Goal: Task Accomplishment & Management: Manage account settings

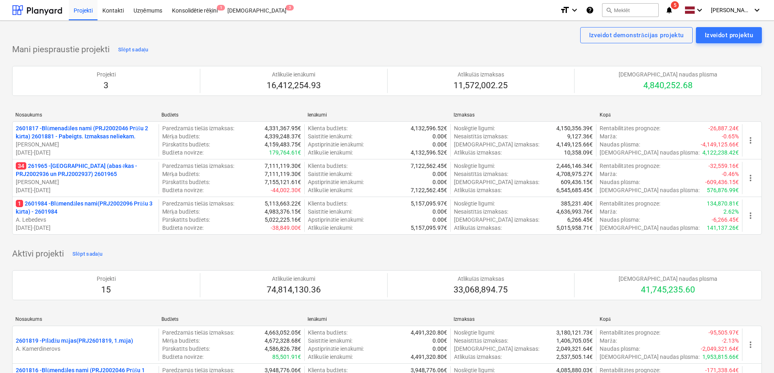
click at [673, 11] on icon "notifications" at bounding box center [669, 10] width 8 height 10
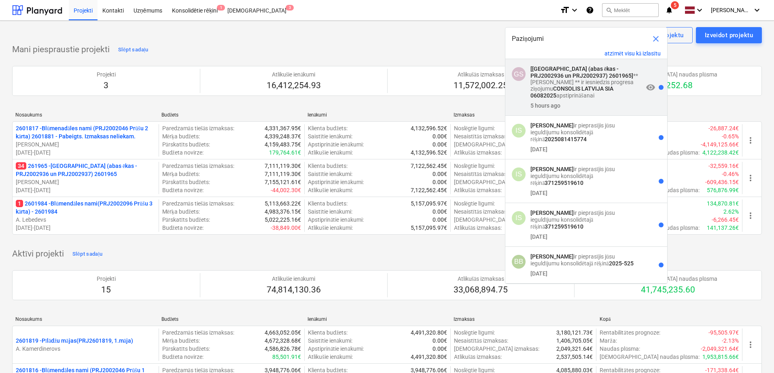
click at [578, 79] on p "[[GEOGRAPHIC_DATA] (abas ēkas - PRJ2002936 un PRJ2002937) 2601965] **[PERSON_NA…" at bounding box center [586, 83] width 113 height 34
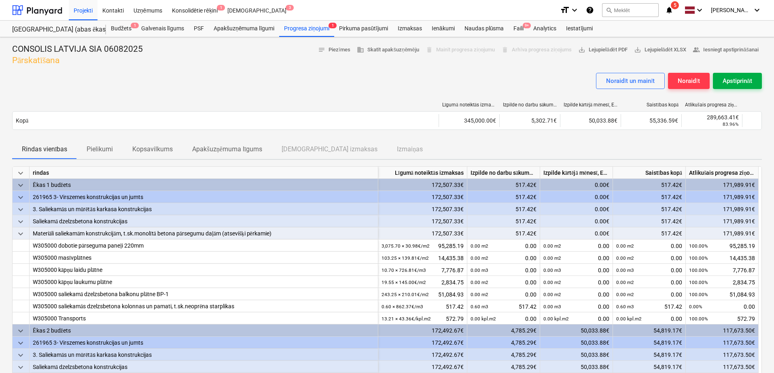
click at [735, 84] on div "Apstiprināt" at bounding box center [737, 81] width 30 height 11
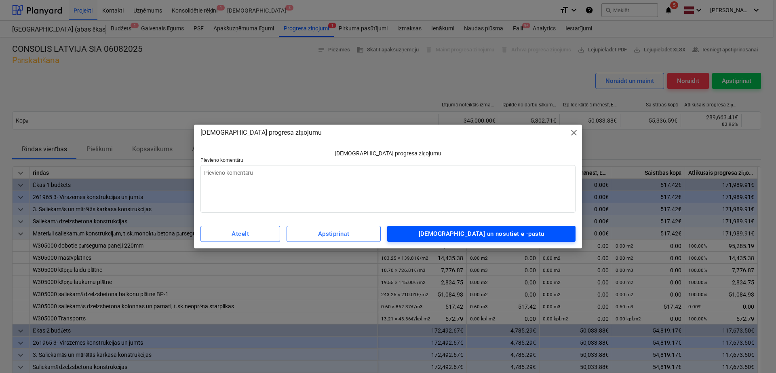
click at [499, 234] on div "[DEMOGRAPHIC_DATA] un nosūtiet e -pastu" at bounding box center [482, 233] width 126 height 11
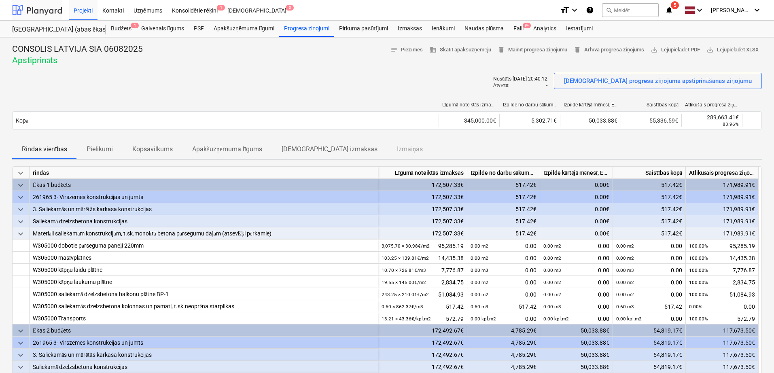
click at [43, 8] on div at bounding box center [37, 10] width 50 height 20
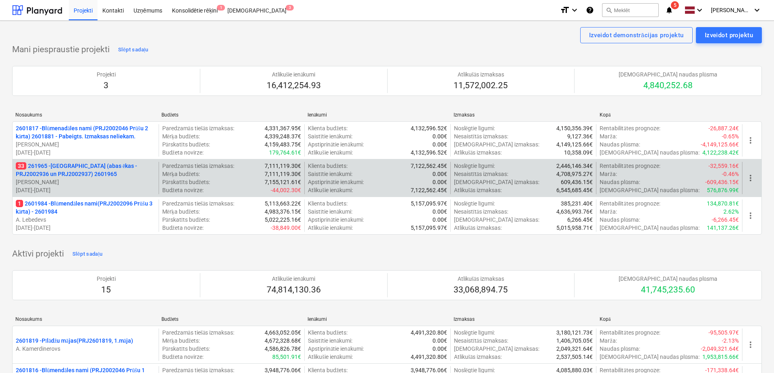
click at [88, 177] on div "33 261965 - [GEOGRAPHIC_DATA] (abas ēkas - PRJ2002936 un PRJ2002937) 2601965 [P…" at bounding box center [85, 178] width 139 height 32
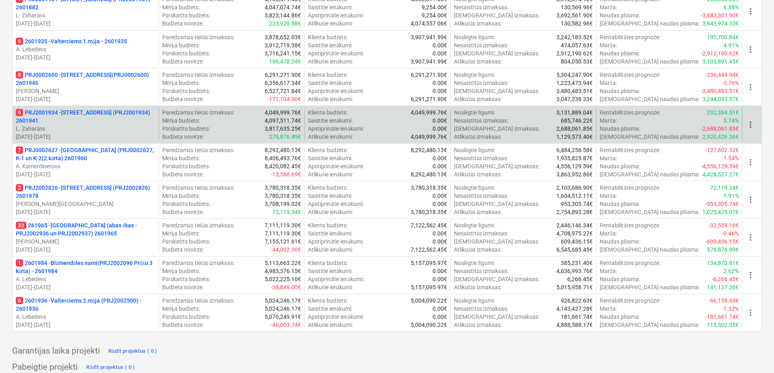
scroll to position [539, 0]
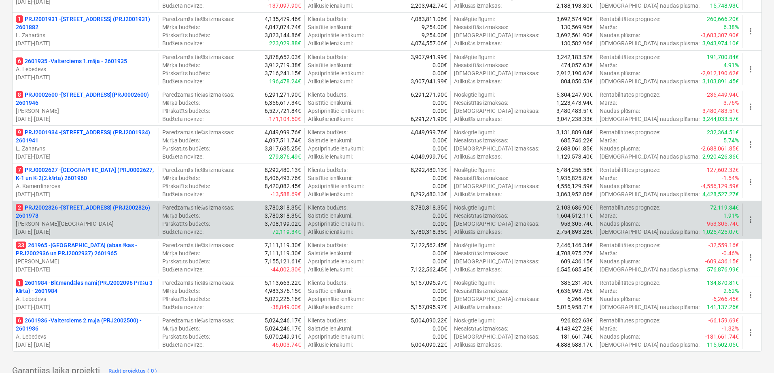
click at [81, 216] on p "2 PRJ2002826 - [STREET_ADDRESS] (PRJ2002826) 2601978" at bounding box center [85, 211] width 139 height 16
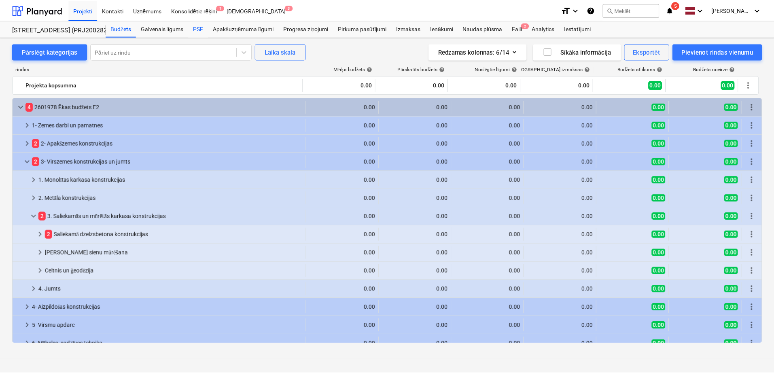
scroll to position [60, 0]
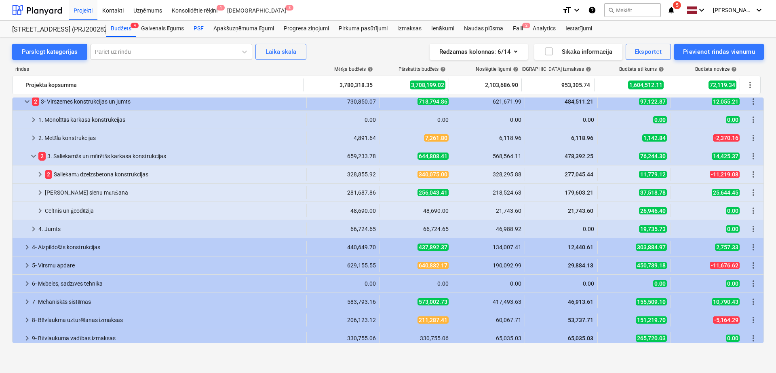
click at [198, 26] on div "PSF" at bounding box center [199, 29] width 20 height 16
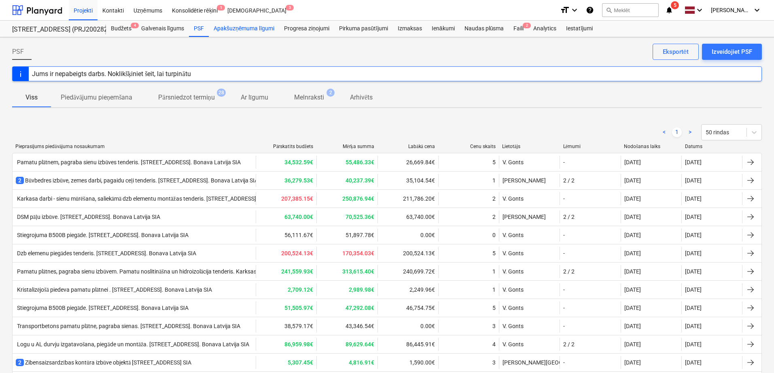
click at [252, 26] on div "Apakšuzņēmuma līgumi" at bounding box center [244, 29] width 70 height 16
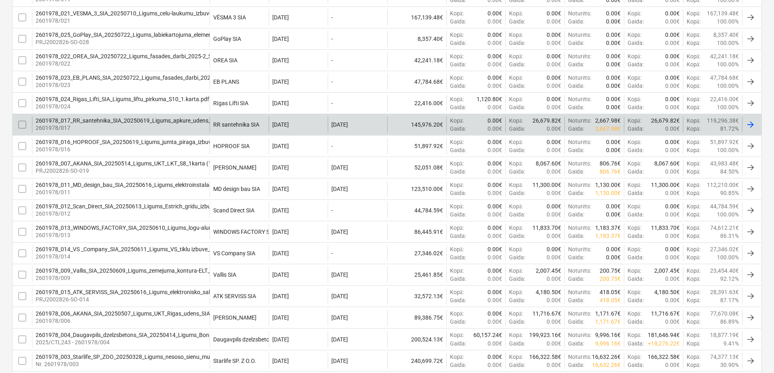
scroll to position [275, 0]
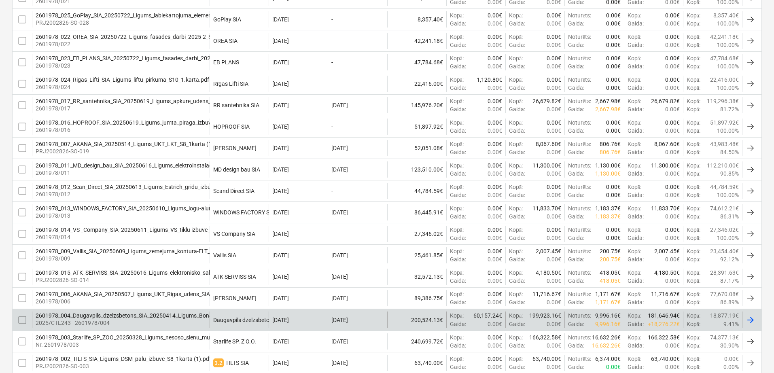
click at [161, 315] on div "2601978_004_Daugavpils_dzelzsbetons_SIA_20250414_Ligums_Bonava Latvija_[DATE]_S…" at bounding box center [183, 315] width 294 height 6
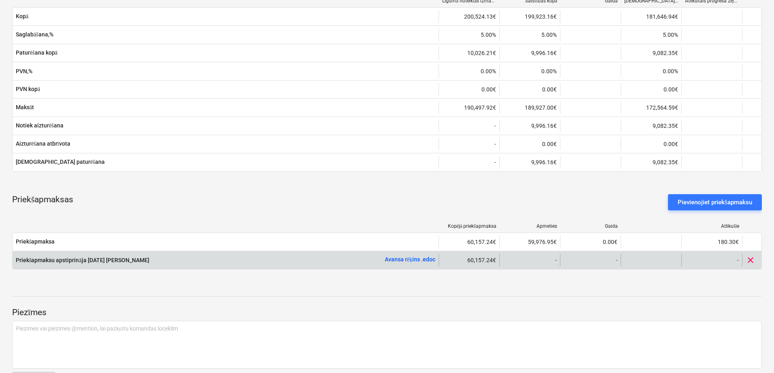
scroll to position [499, 0]
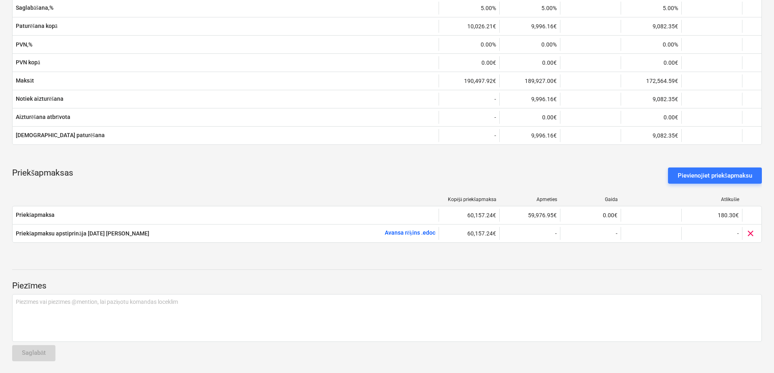
drag, startPoint x: 754, startPoint y: 216, endPoint x: 674, endPoint y: 253, distance: 88.1
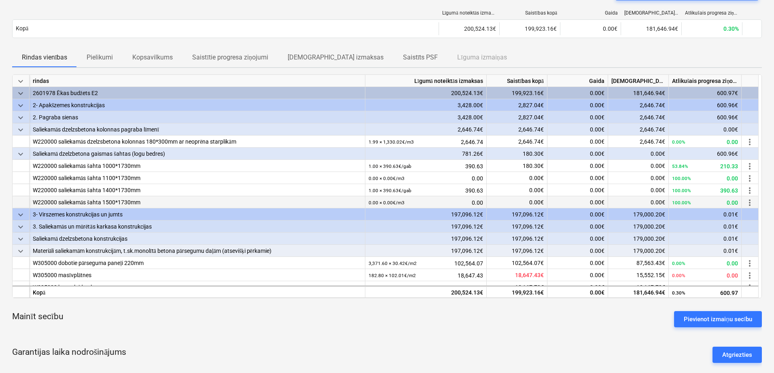
scroll to position [0, 0]
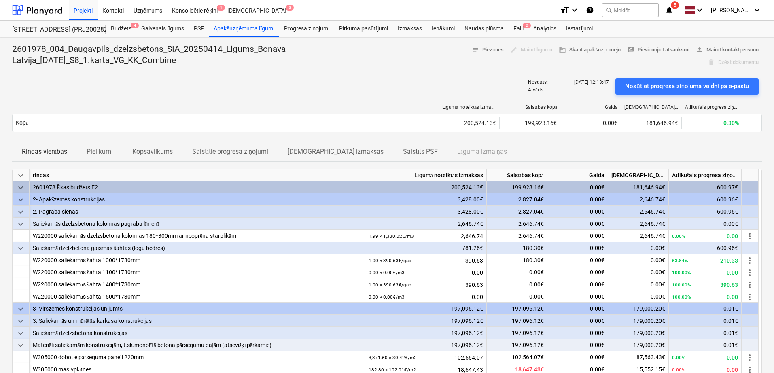
click at [110, 150] on p "Pielikumi" at bounding box center [100, 152] width 26 height 10
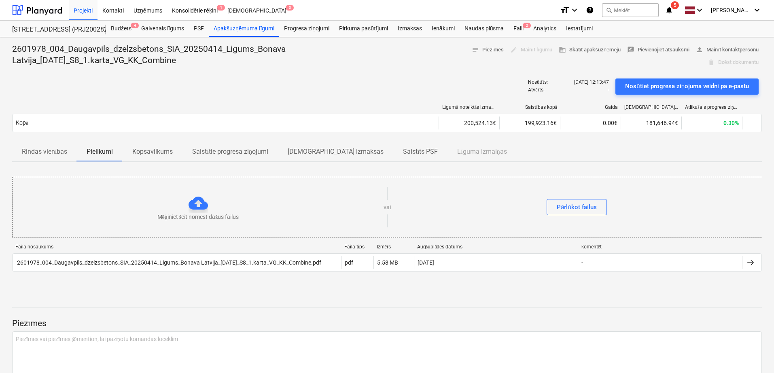
click at [248, 152] on p "Saistītie progresa ziņojumi" at bounding box center [230, 152] width 76 height 10
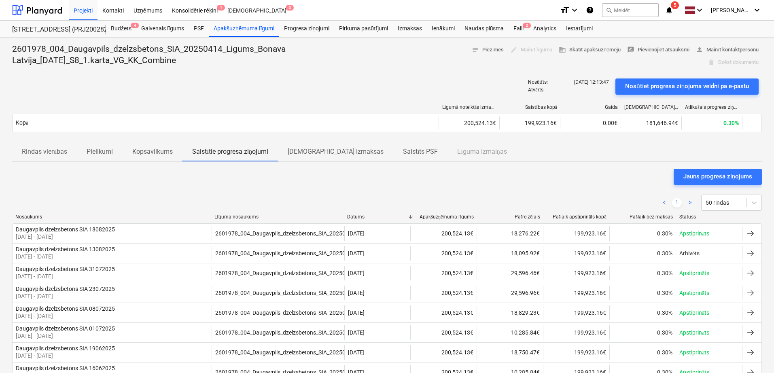
click at [55, 150] on p "Rindas vienības" at bounding box center [44, 152] width 45 height 10
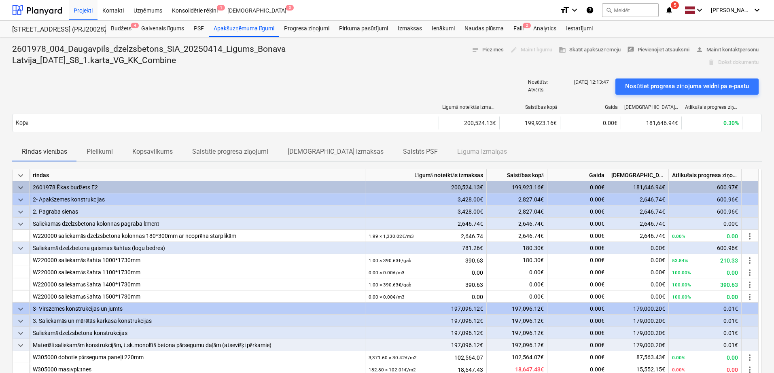
click at [308, 147] on p "[DEMOGRAPHIC_DATA] izmaksas" at bounding box center [335, 152] width 96 height 10
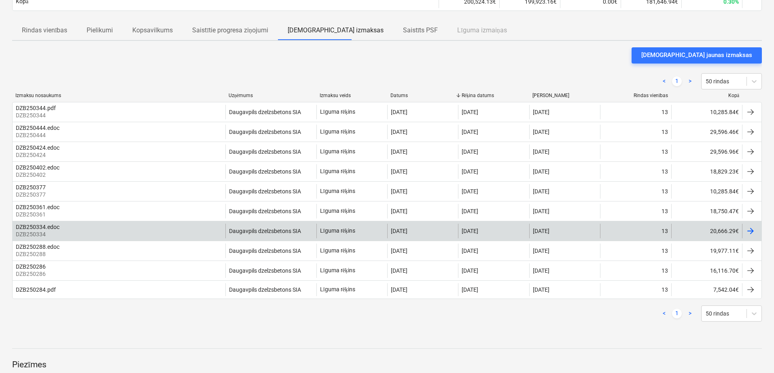
scroll to position [68, 0]
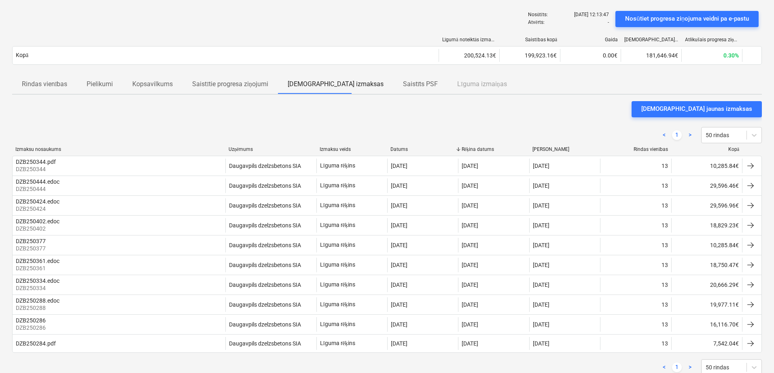
click at [51, 82] on p "Rindas vienības" at bounding box center [44, 84] width 45 height 10
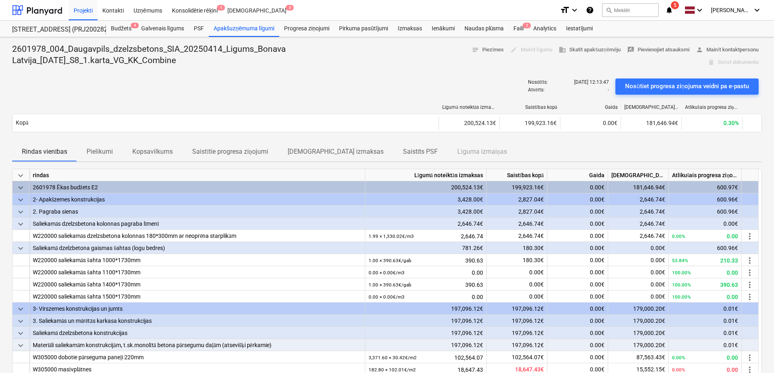
click at [534, 47] on div "edit Mainīt līgumu" at bounding box center [531, 50] width 48 height 13
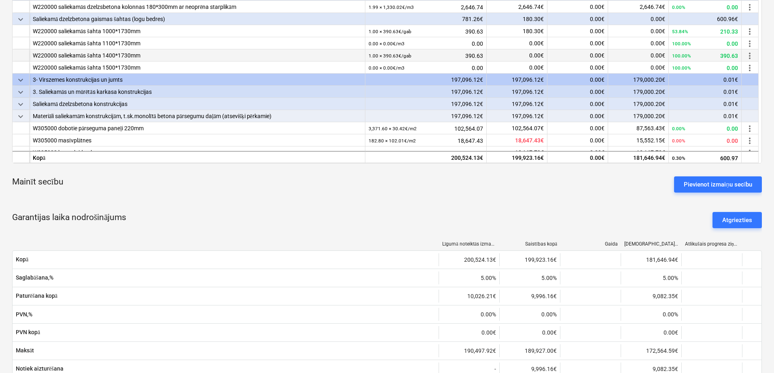
click at [754, 55] on span "more_vert" at bounding box center [749, 56] width 10 height 10
click at [754, 55] on li "Rediģēt" at bounding box center [752, 55] width 35 height 19
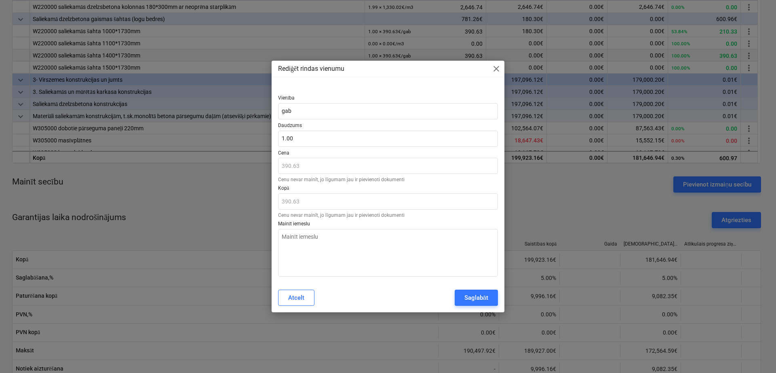
type textarea "x"
type input "1"
drag, startPoint x: 298, startPoint y: 139, endPoint x: 267, endPoint y: 139, distance: 30.7
click at [267, 139] on div "Rediģēt rindas vienumu close Vienība gab [PERSON_NAME] 1 Cena 390.63 Cenu nevar…" at bounding box center [388, 186] width 776 height 373
type textarea "x"
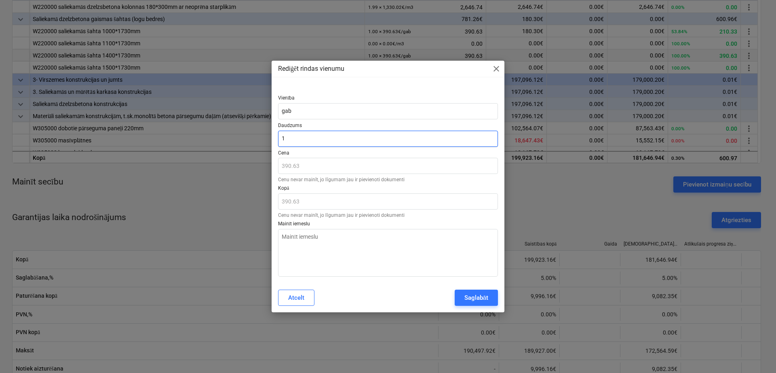
type input "0"
type input "0.00"
type input "0"
type textarea "x"
type input "0.00"
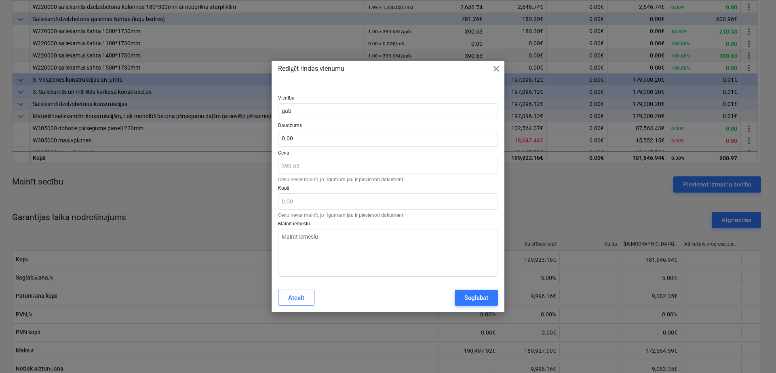
click at [465, 296] on div "Saglabāt" at bounding box center [477, 297] width 24 height 11
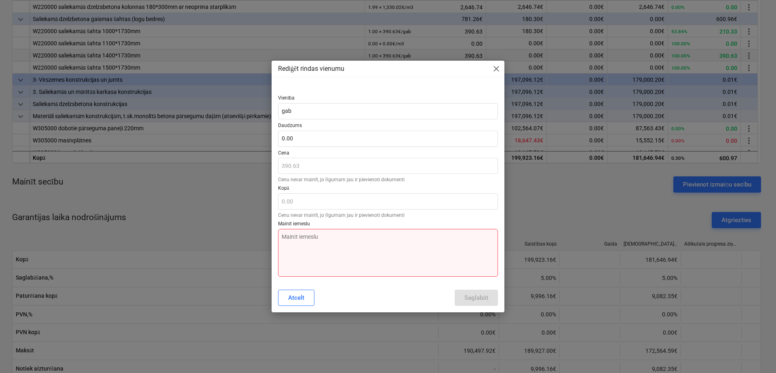
click at [300, 244] on textarea at bounding box center [388, 253] width 220 height 48
type textarea "x"
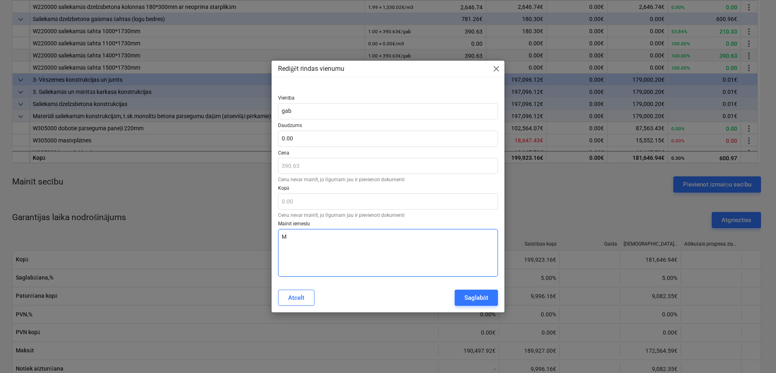
type textarea "Mē"
type textarea "x"
type textarea "Mēģ"
type textarea "x"
type textarea "Mēģi"
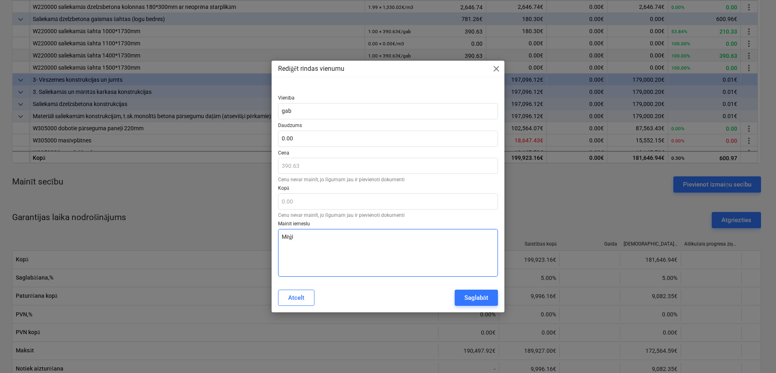
type textarea "x"
type textarea "Mēģin"
type textarea "x"
type textarea "Mēģina"
type textarea "x"
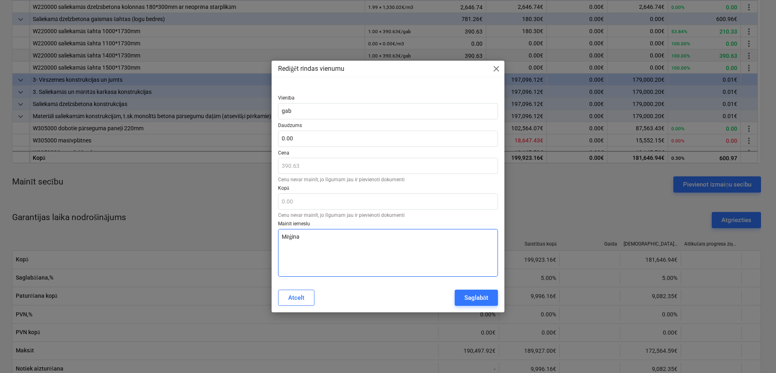
type textarea "Mēģinam"
type textarea "x"
type textarea "Mēģinam"
type textarea "x"
type textarea "Mēģinam d"
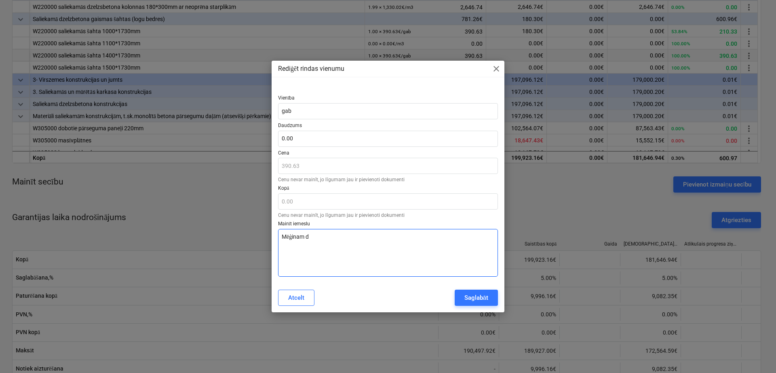
type textarea "x"
type textarea "Mēģinam dz"
type textarea "x"
type textarea "Mēģinam dzē"
type textarea "x"
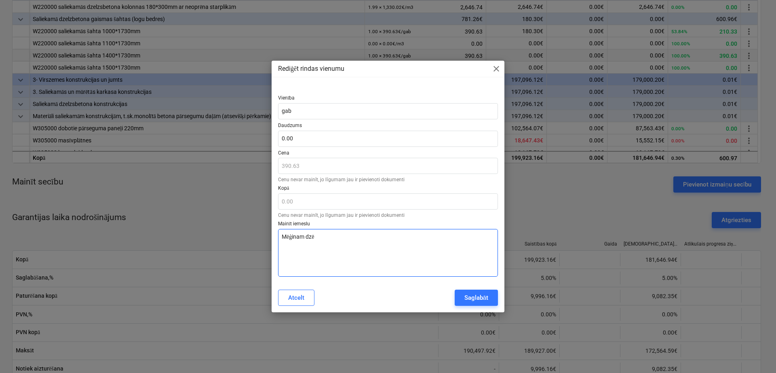
type textarea "Mēģinam dzēs"
type textarea "x"
type textarea "Mēģinam dzēst"
type textarea "x"
type textarea "Mēģinam dzēst"
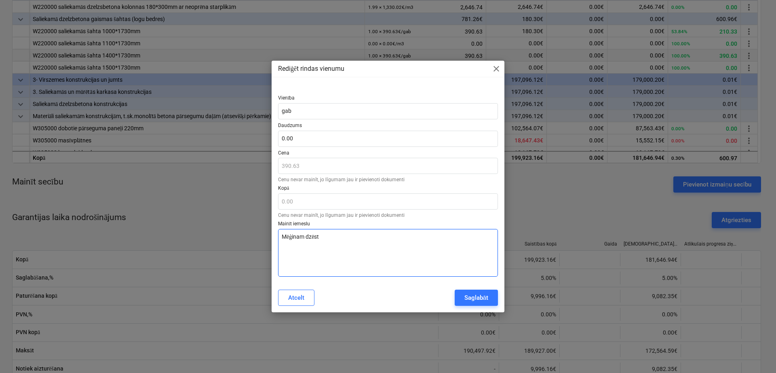
type textarea "x"
type textarea "Mēģinam dzēst a"
type textarea "x"
type textarea "Mēģinam dzēst av"
type textarea "x"
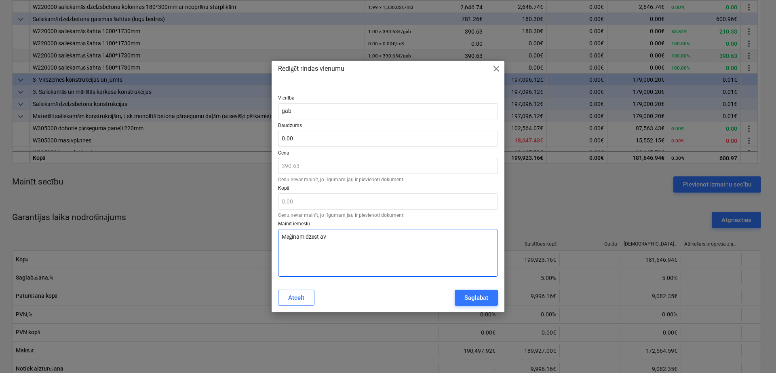
type textarea "Mēģinam dzēst ava"
type textarea "x"
type textarea "Mēģinam dzēst avan"
type textarea "x"
type textarea "Mēģinam dzēst avans"
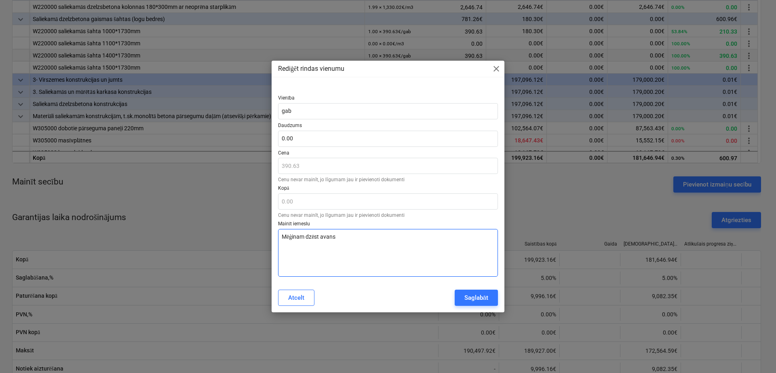
type textarea "x"
type textarea "Mēģinam dzēst avansu"
type textarea "x"
type textarea "Mēģinam dzēst avansu."
type textarea "x"
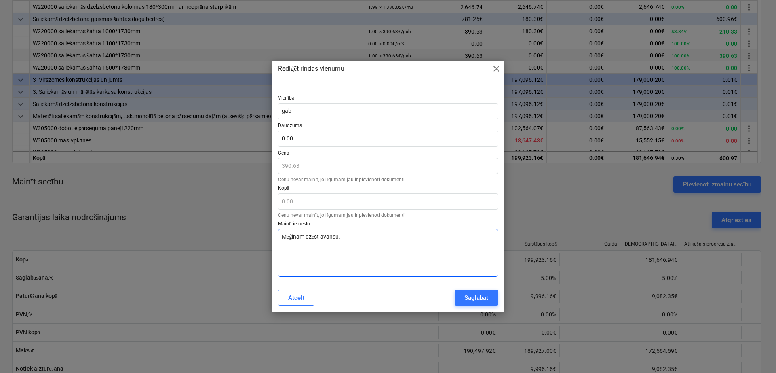
drag, startPoint x: 352, startPoint y: 235, endPoint x: 282, endPoint y: 232, distance: 69.6
click at [282, 232] on textarea "Mēģinam dzēst avansu." at bounding box center [388, 253] width 220 height 48
type textarea "Mēģinam dzēst avansu."
click at [473, 300] on div "Saglabāt" at bounding box center [477, 297] width 24 height 11
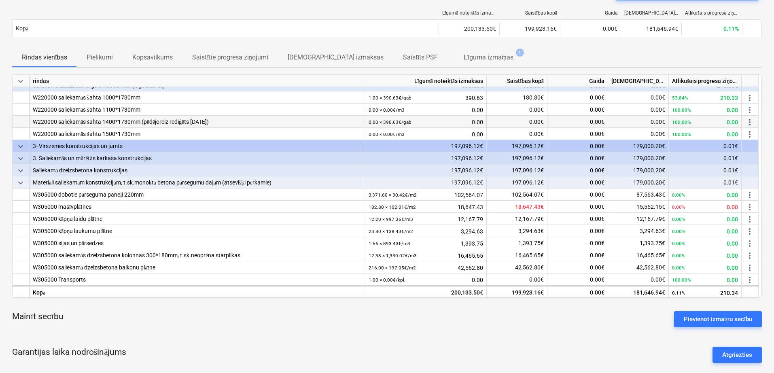
scroll to position [162, 0]
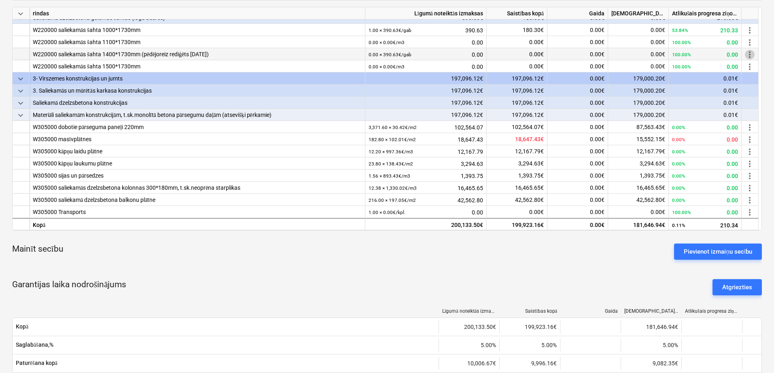
click at [747, 55] on span "more_vert" at bounding box center [749, 55] width 10 height 10
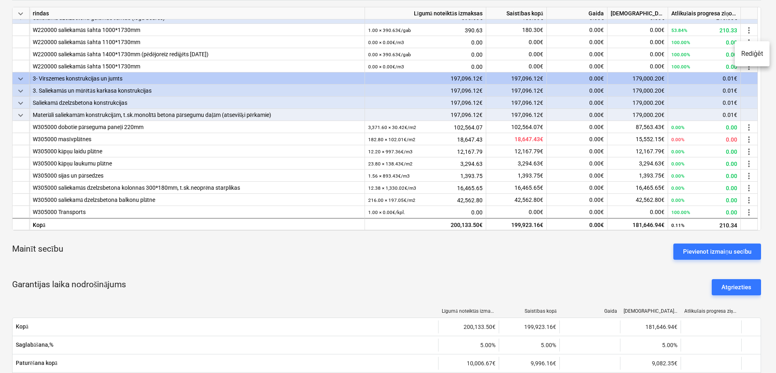
click at [747, 54] on li "Rediģēt" at bounding box center [752, 53] width 35 height 19
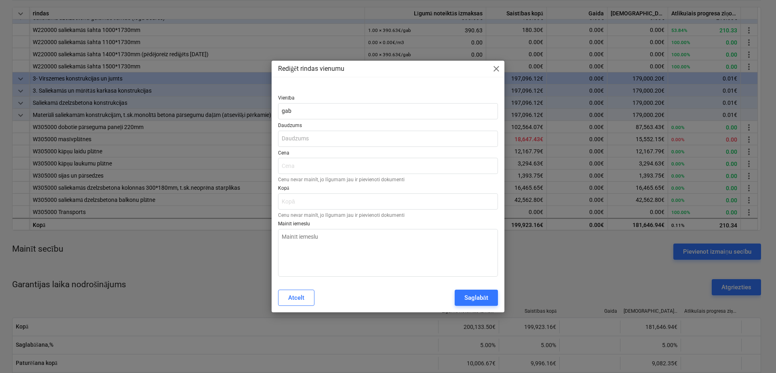
type textarea "x"
type input "0.00"
type input "390.63"
type input "0.00"
type textarea "x"
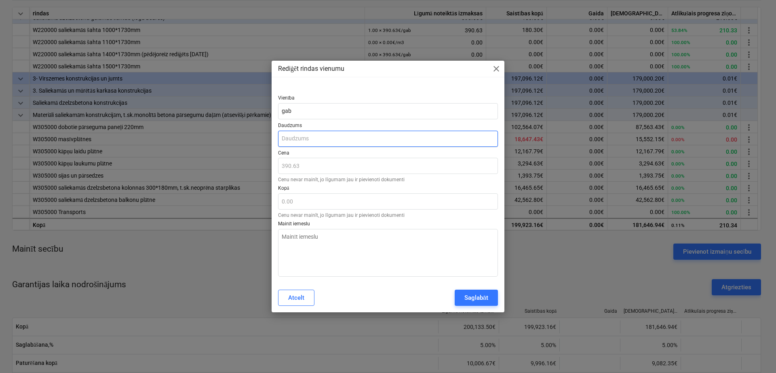
click at [331, 142] on input "text" at bounding box center [388, 139] width 220 height 16
type textarea "x"
type input "1"
type input "390.63"
type input "1"
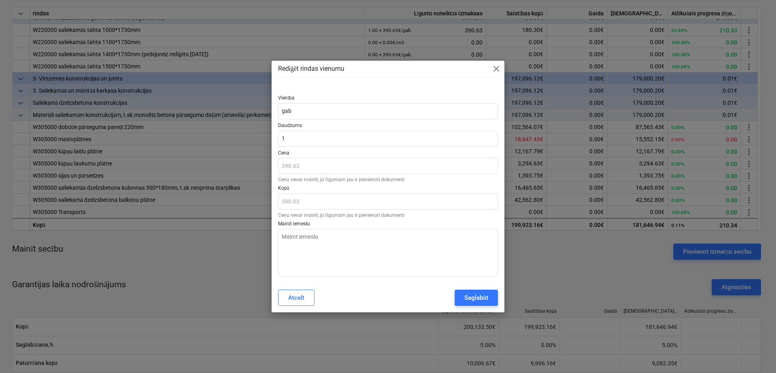
type textarea "x"
type input "1.00"
click at [381, 296] on div "Atcelt Saglabāt" at bounding box center [388, 298] width 220 height 16
click at [361, 249] on textarea at bounding box center [388, 253] width 220 height 48
paste textarea "Mēģinam dzēst avansu."
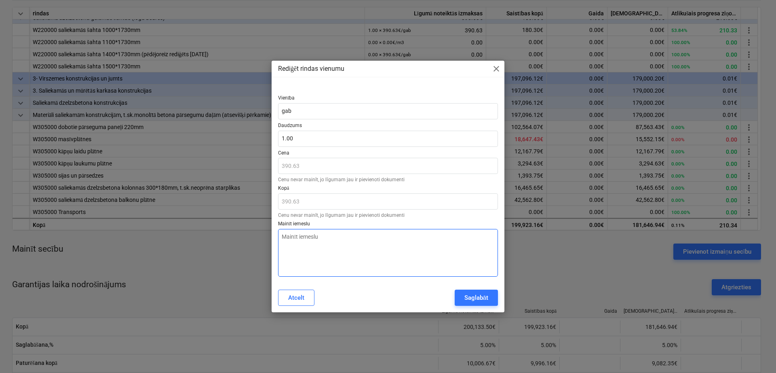
type textarea "x"
type textarea "Mēģinam dzēst avansu."
click at [369, 294] on div "Atcelt Saglabāt" at bounding box center [388, 298] width 220 height 16
click at [465, 298] on div "Saglabāt" at bounding box center [477, 297] width 24 height 11
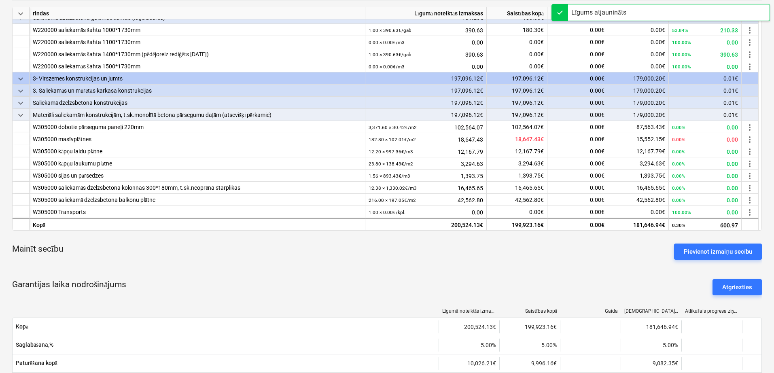
click at [546, 256] on div "Mainīt secību Pievienot izmaiņu secību" at bounding box center [386, 251] width 749 height 29
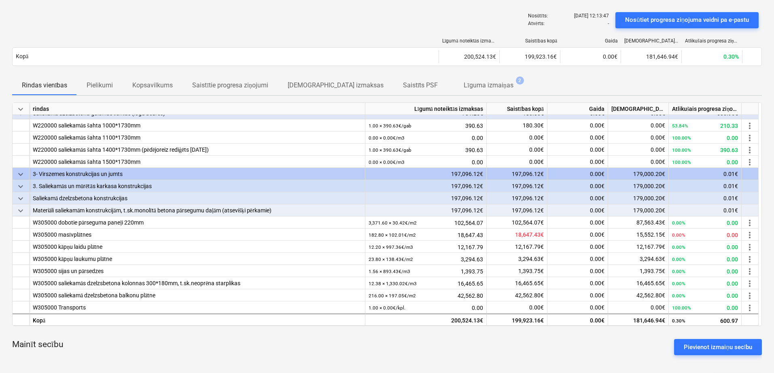
scroll to position [94, 0]
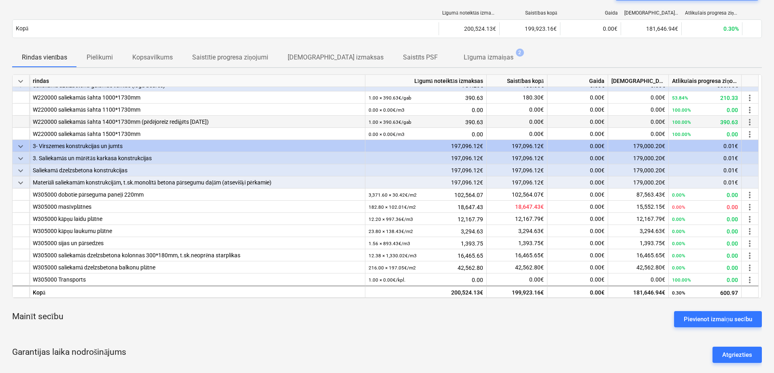
click at [746, 118] on span "more_vert" at bounding box center [749, 122] width 10 height 10
click at [757, 51] on div at bounding box center [388, 186] width 776 height 373
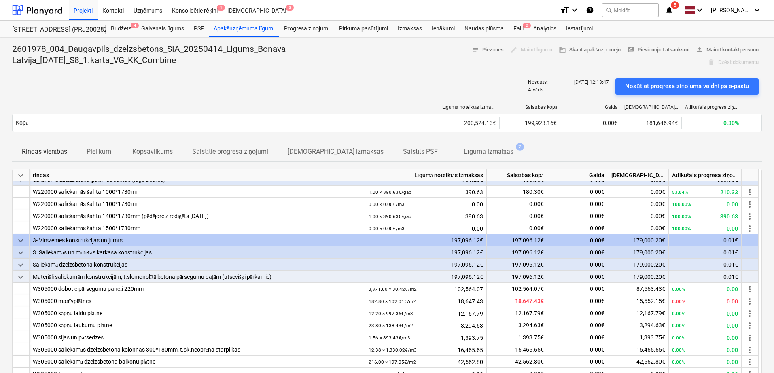
scroll to position [0, 0]
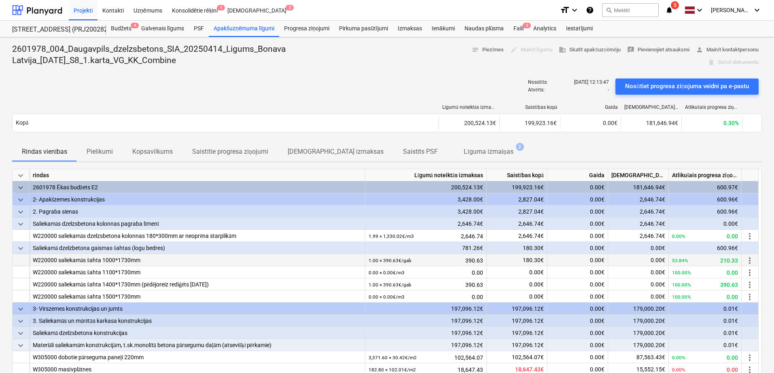
click at [746, 260] on span "more_vert" at bounding box center [749, 261] width 10 height 10
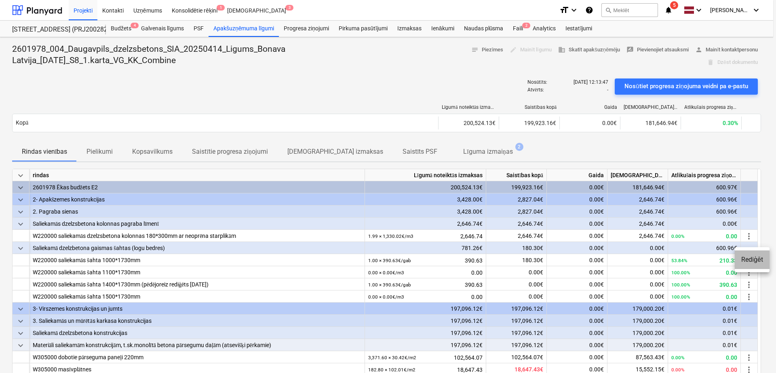
click at [747, 260] on li "Rediģēt" at bounding box center [752, 259] width 35 height 19
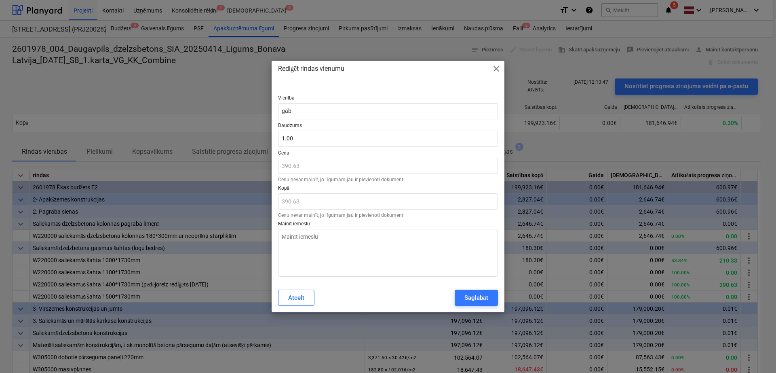
type textarea "x"
type input "1"
click at [304, 142] on input "1" at bounding box center [388, 139] width 220 height 16
type textarea "x"
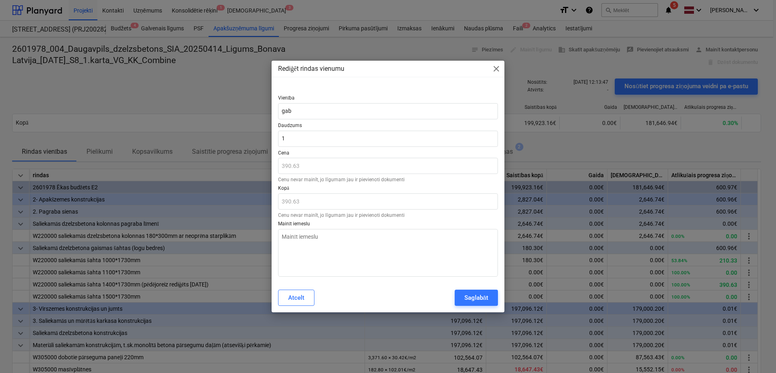
type input "1.00"
click at [493, 68] on span "close" at bounding box center [497, 69] width 10 height 10
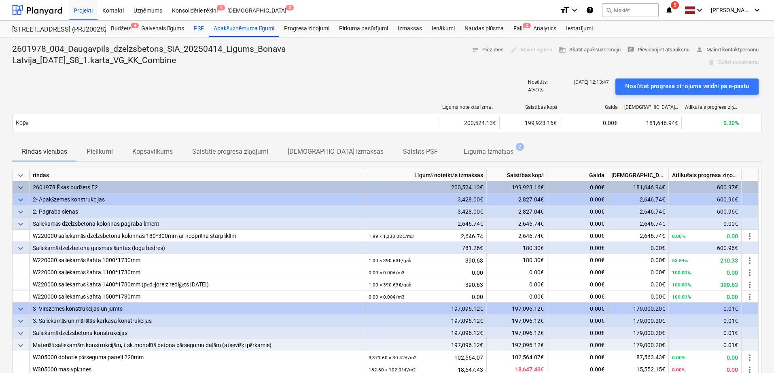
click at [194, 21] on div "PSF" at bounding box center [199, 29] width 20 height 16
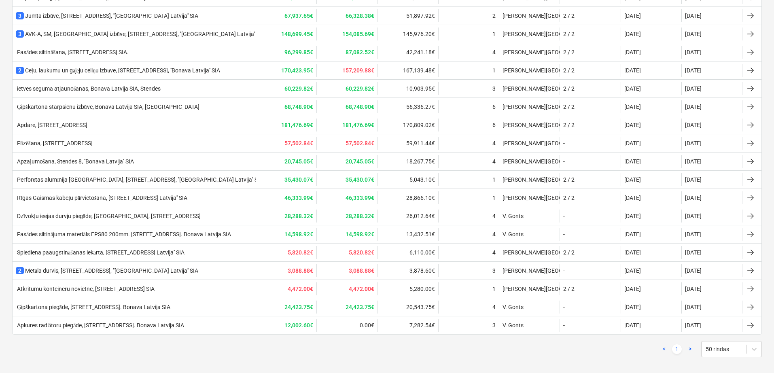
scroll to position [681, 0]
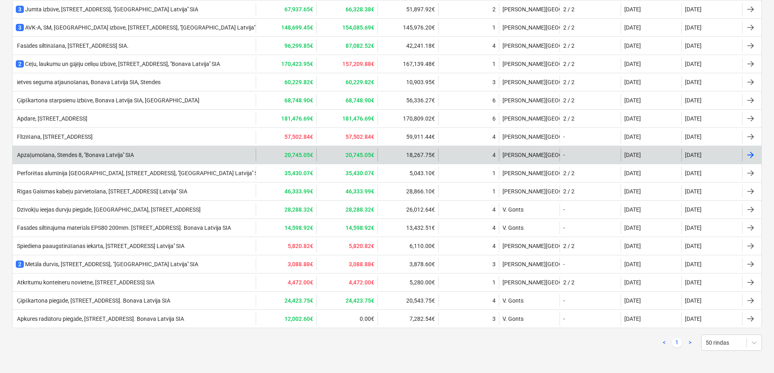
click at [98, 152] on div "Apzaļumošana, Stendes 8, ''Bonava Latvija'' SIA" at bounding box center [75, 155] width 118 height 7
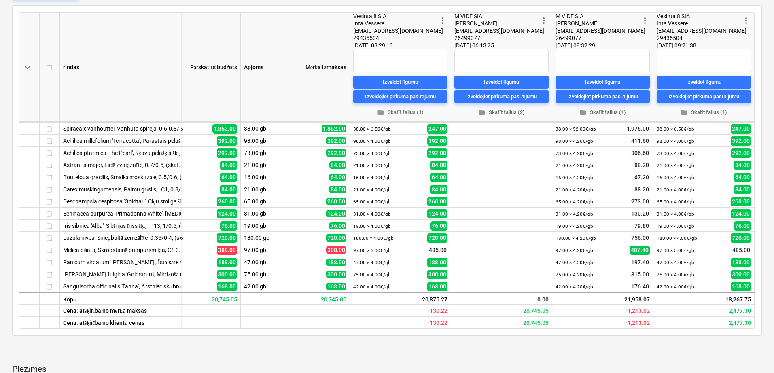
scroll to position [135, 0]
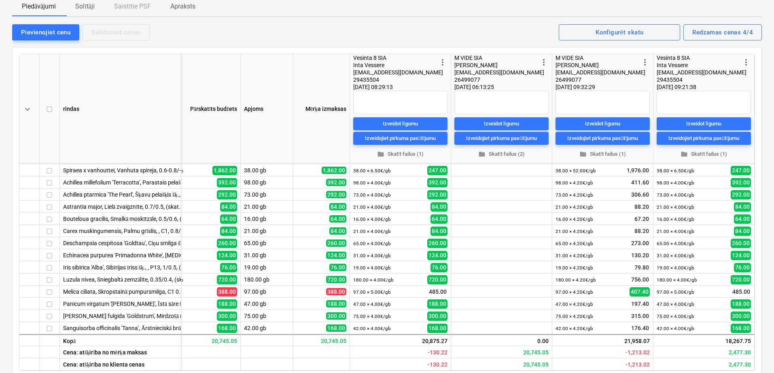
scroll to position [0, 0]
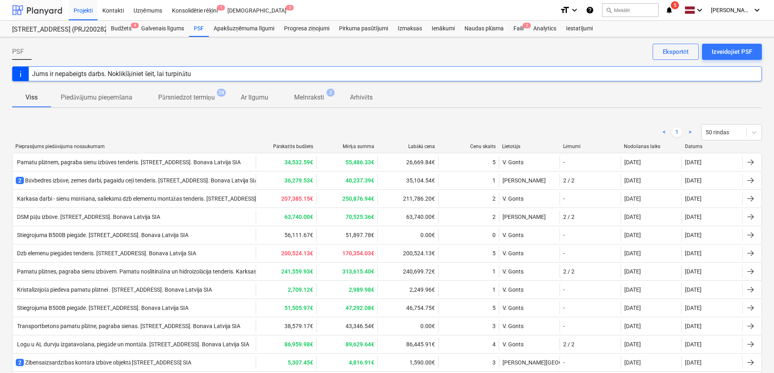
click at [48, 12] on div at bounding box center [37, 10] width 50 height 20
